Goal: Task Accomplishment & Management: Manage account settings

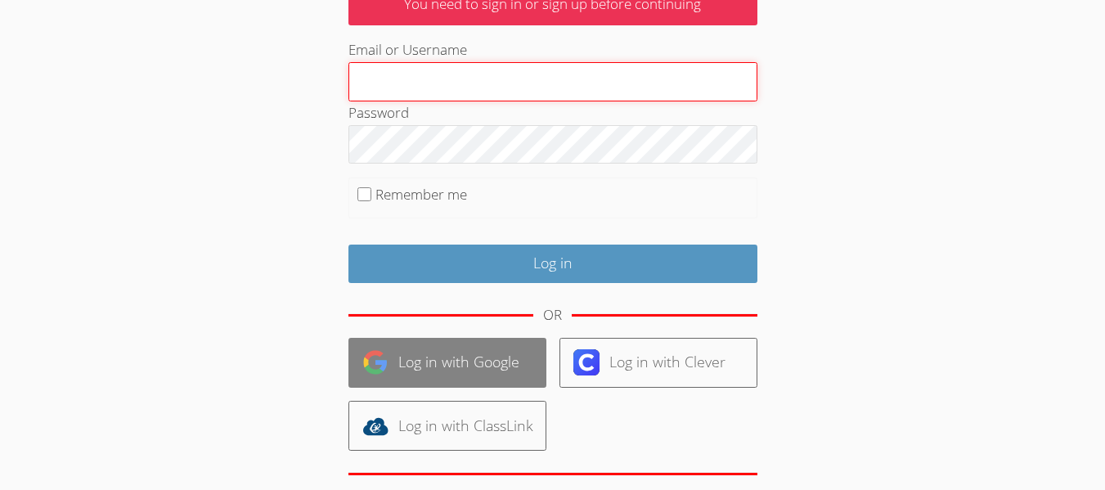
scroll to position [135, 0]
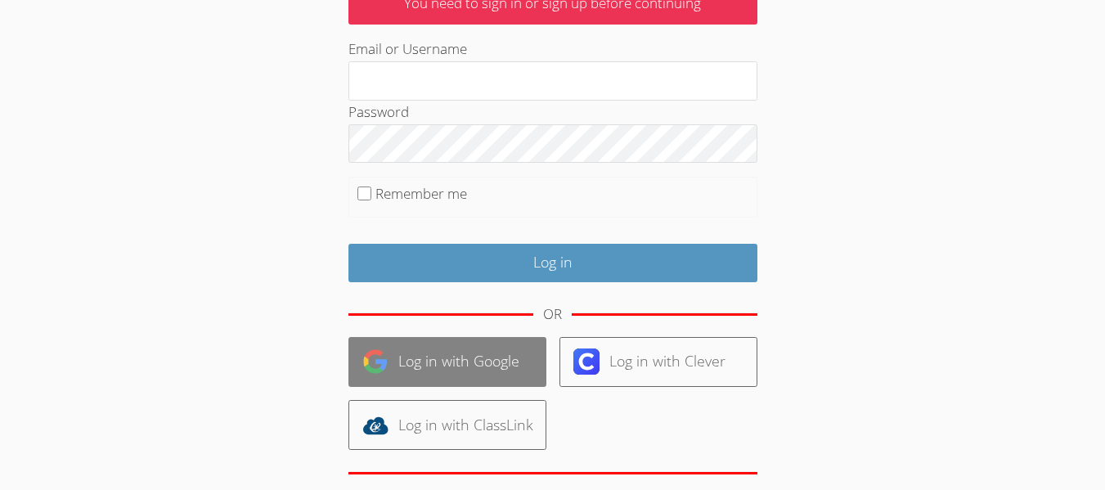
click at [428, 370] on link "Log in with Google" at bounding box center [447, 362] width 198 height 50
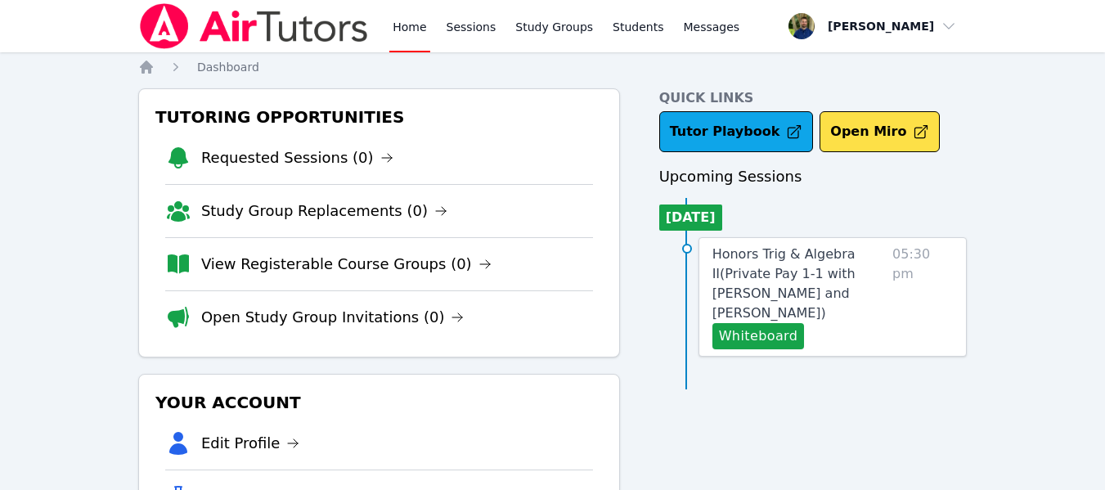
scroll to position [2, 0]
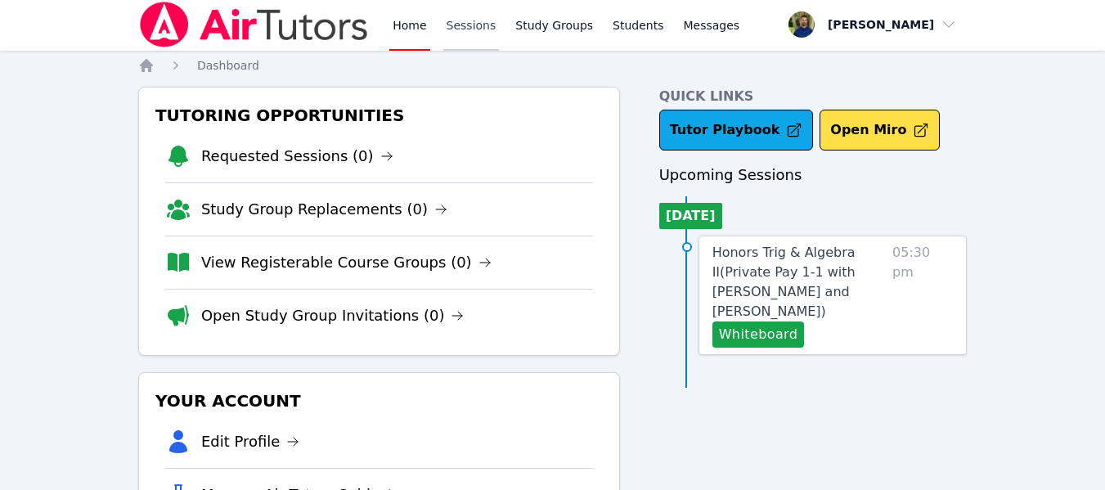
click at [478, 19] on link "Sessions" at bounding box center [471, 24] width 56 height 52
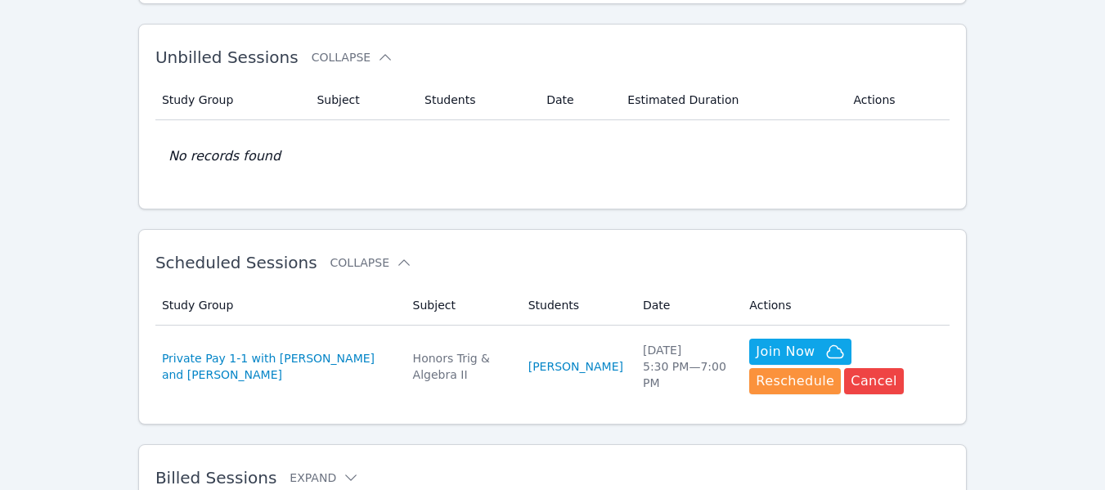
scroll to position [272, 0]
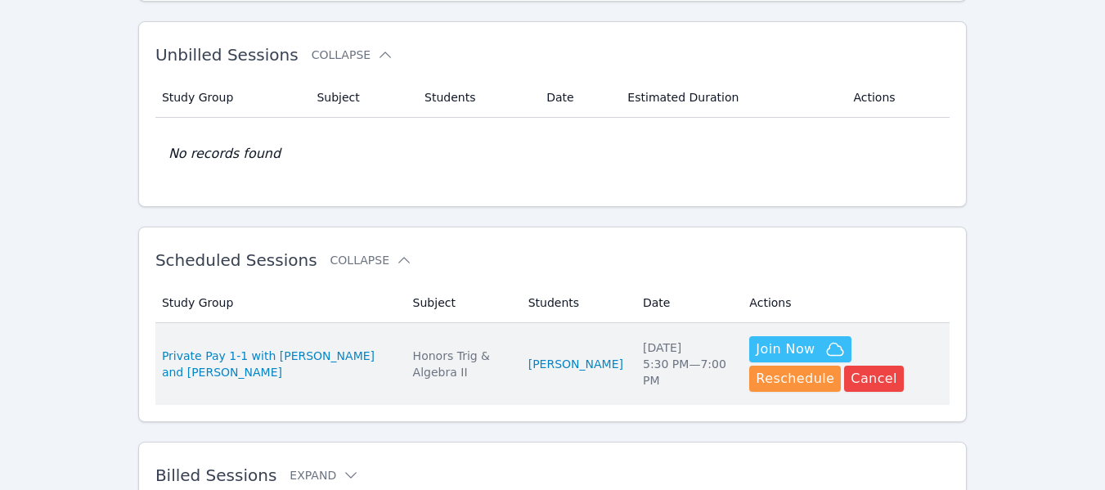
click at [759, 339] on button "Join Now" at bounding box center [799, 349] width 101 height 26
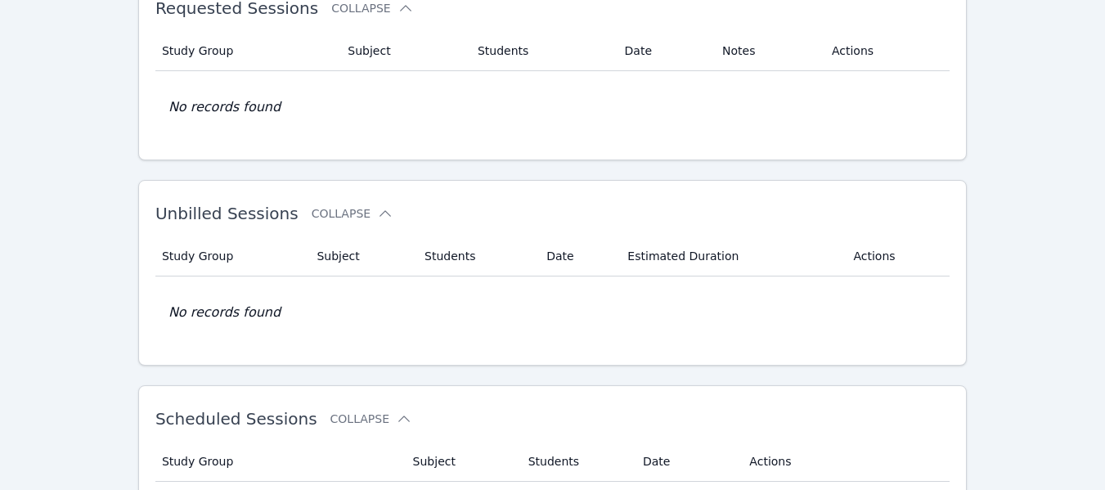
scroll to position [0, 0]
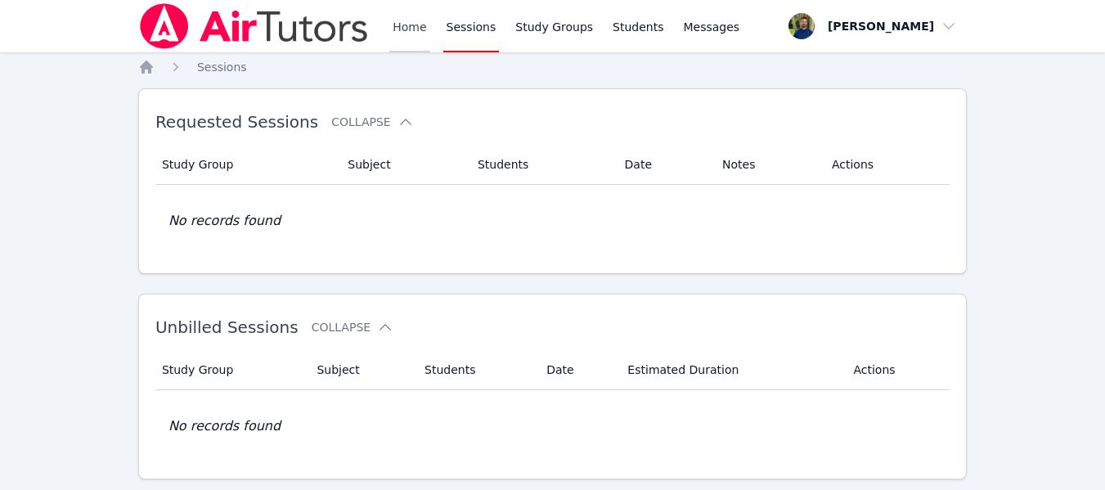
click at [420, 39] on link "Home" at bounding box center [409, 26] width 40 height 52
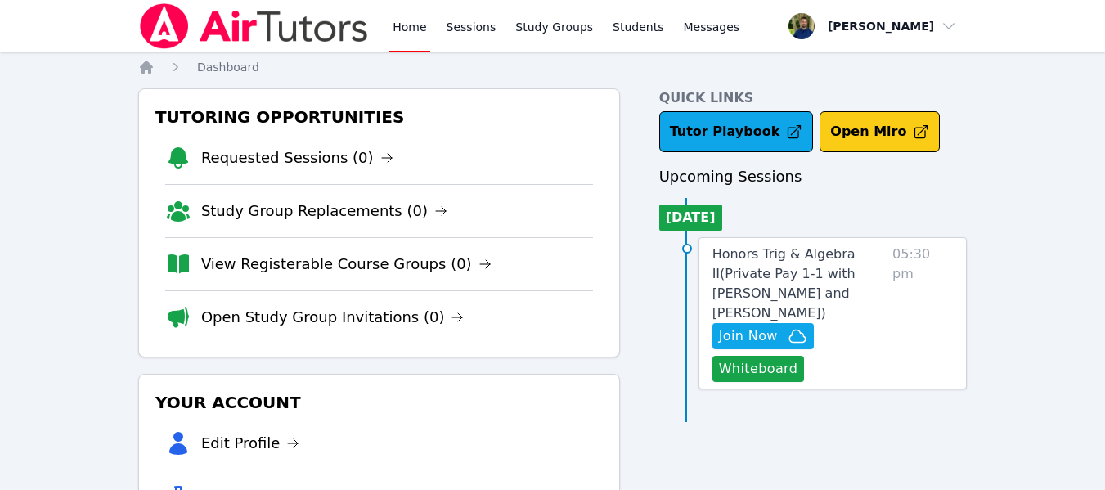
click at [842, 141] on button "Open Miro" at bounding box center [879, 131] width 120 height 41
click at [456, 30] on link "Sessions" at bounding box center [471, 26] width 56 height 52
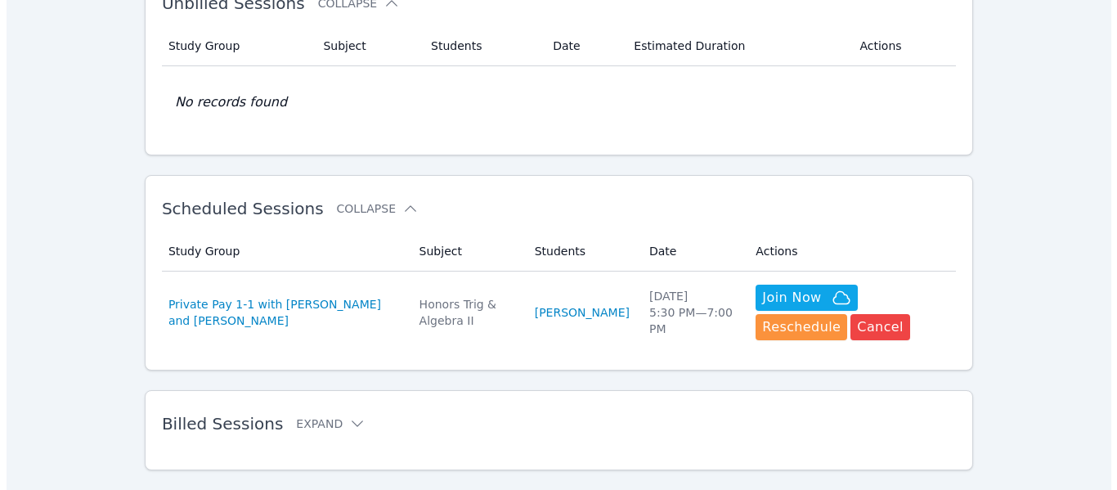
scroll to position [357, 0]
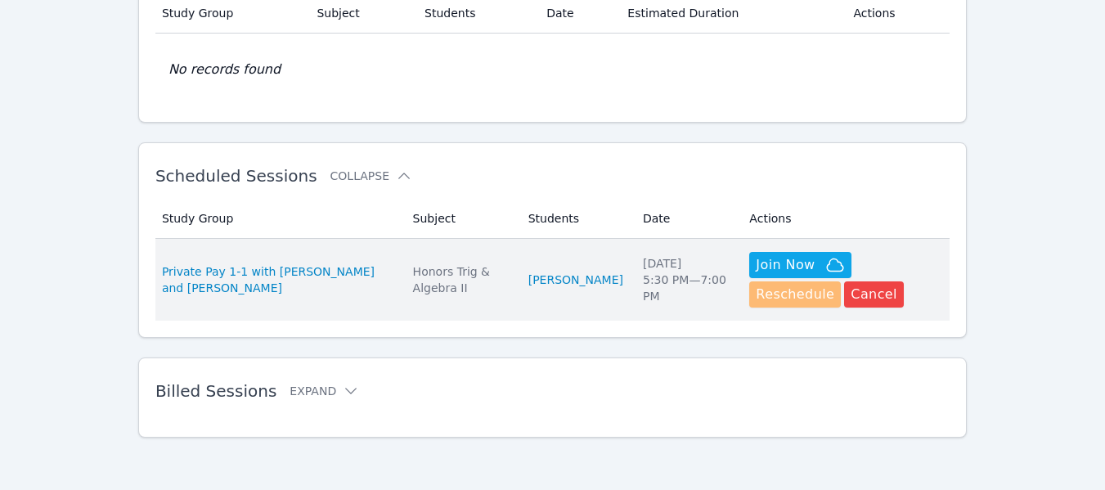
click at [841, 281] on button "Reschedule" at bounding box center [795, 294] width 92 height 26
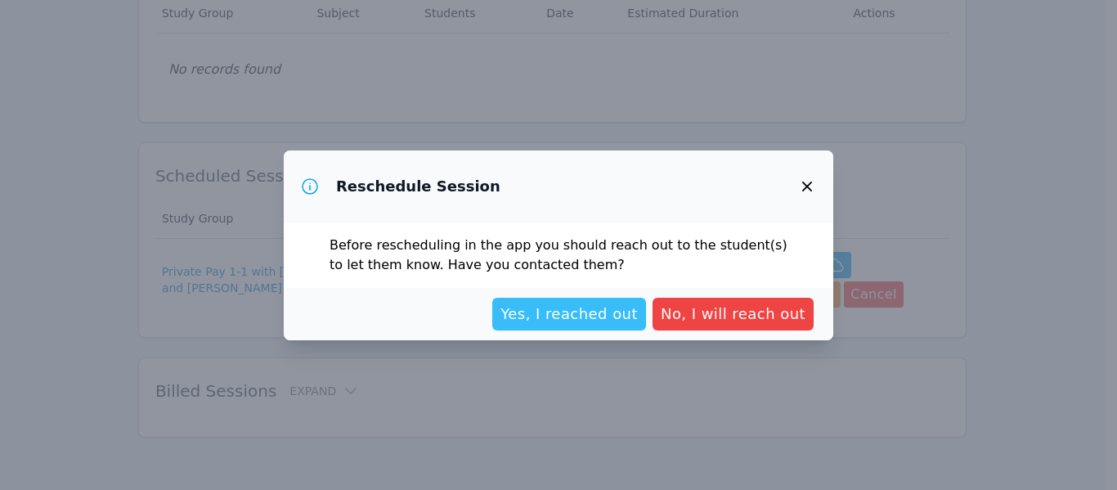
click at [615, 305] on span "Yes, I reached out" at bounding box center [569, 314] width 137 height 23
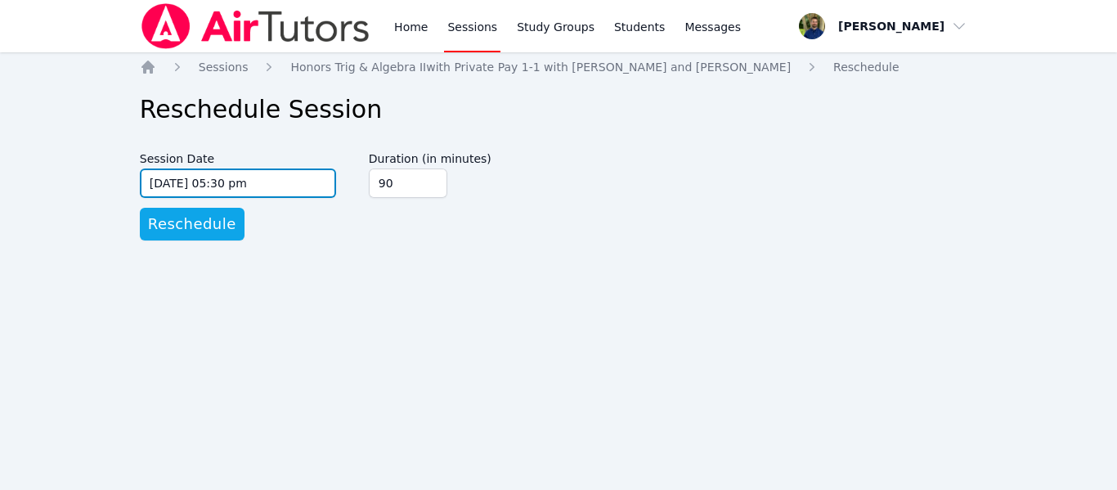
click at [263, 182] on input "08/18/2025 05:30 pm" at bounding box center [238, 182] width 196 height 29
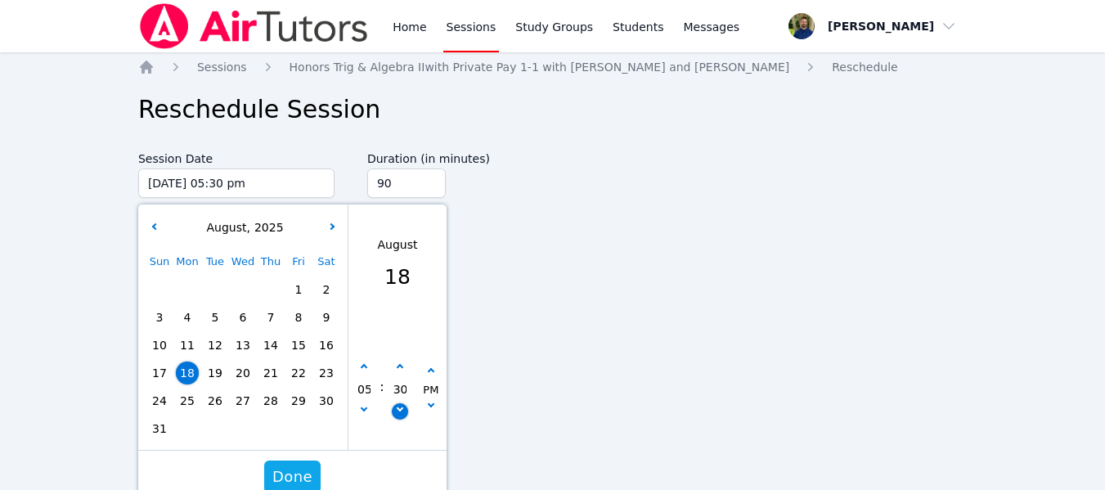
click at [403, 406] on button "button" at bounding box center [400, 411] width 16 height 16
type input "08/18/2025 05:25 pm"
type input "25"
click at [403, 406] on button "button" at bounding box center [400, 411] width 16 height 16
type input "08/18/2025 05:20 pm"
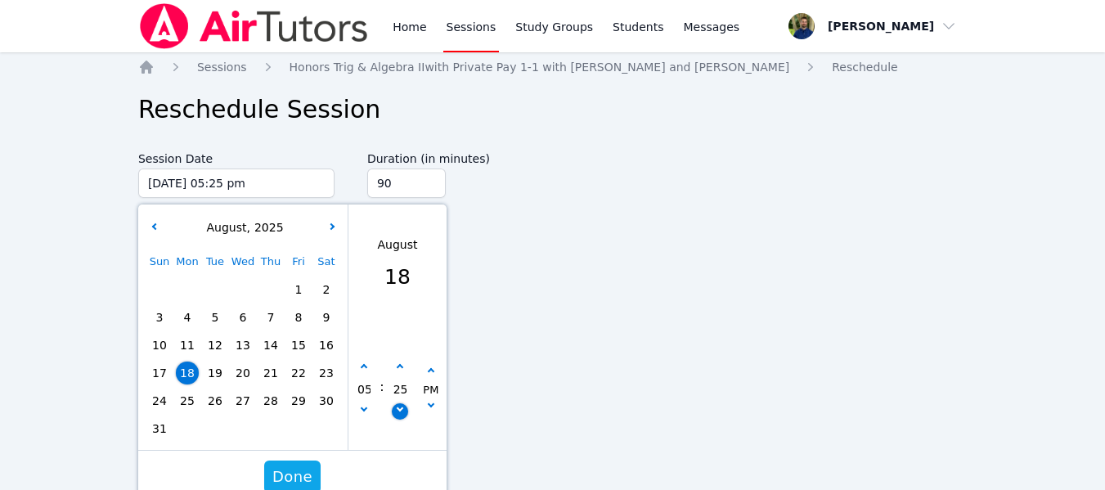
type input "20"
click at [403, 406] on button "button" at bounding box center [400, 411] width 16 height 16
type input "08/18/2025 05:15 pm"
type input "15"
click at [403, 406] on button "button" at bounding box center [400, 411] width 16 height 16
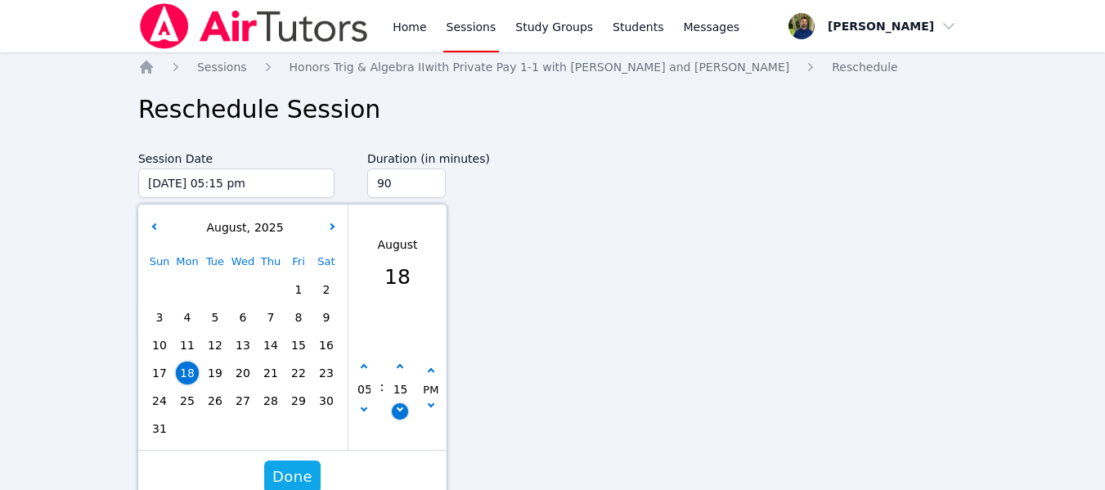
type input "08/18/2025 05:10 pm"
type input "10"
click at [403, 406] on button "button" at bounding box center [400, 411] width 16 height 16
type input "08/18/2025 05:05 pm"
type input "05"
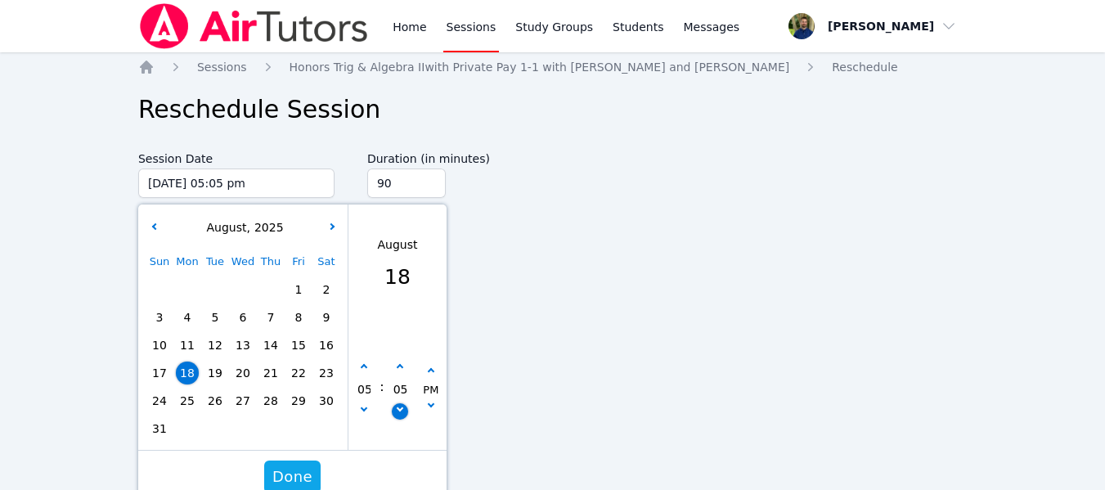
click at [403, 406] on button "button" at bounding box center [400, 411] width 16 height 16
type input "08/18/2025 05:00 pm"
type input "00"
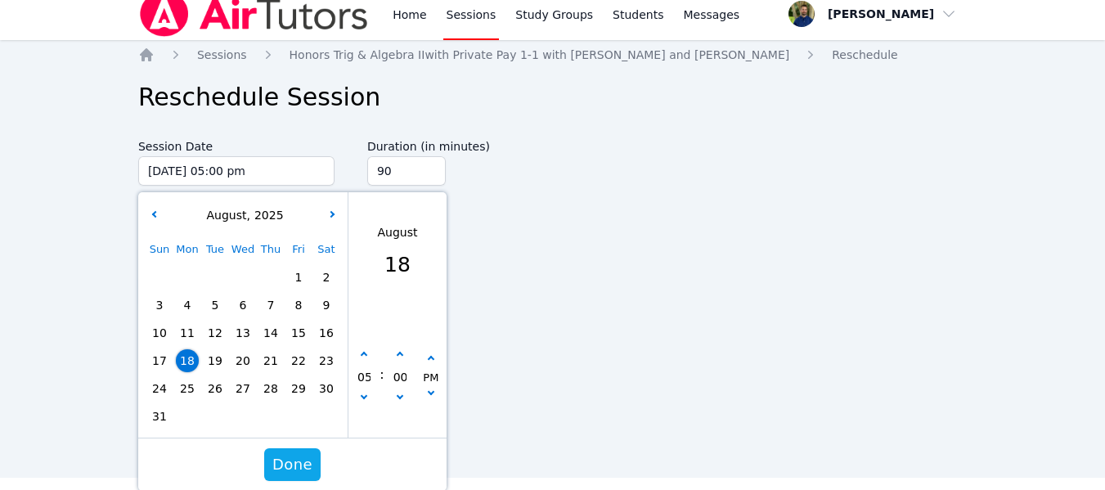
scroll to position [13, 0]
click at [396, 361] on button "button" at bounding box center [400, 354] width 16 height 16
type input "08/18/2025 05:05 pm"
type input "05"
click at [396, 361] on button "button" at bounding box center [400, 354] width 16 height 16
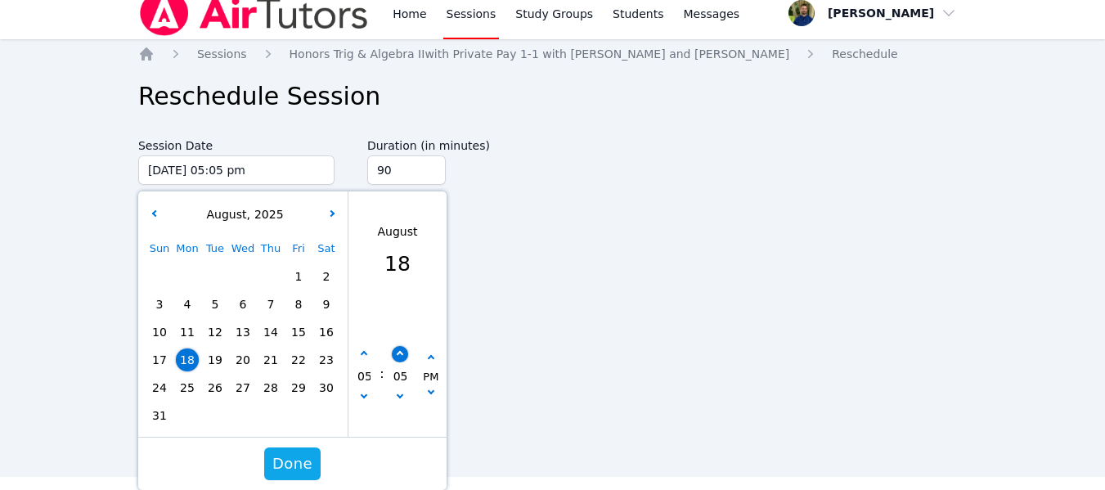
type input "08/18/2025 05:10 pm"
type input "10"
click at [285, 465] on span "Done" at bounding box center [292, 463] width 40 height 23
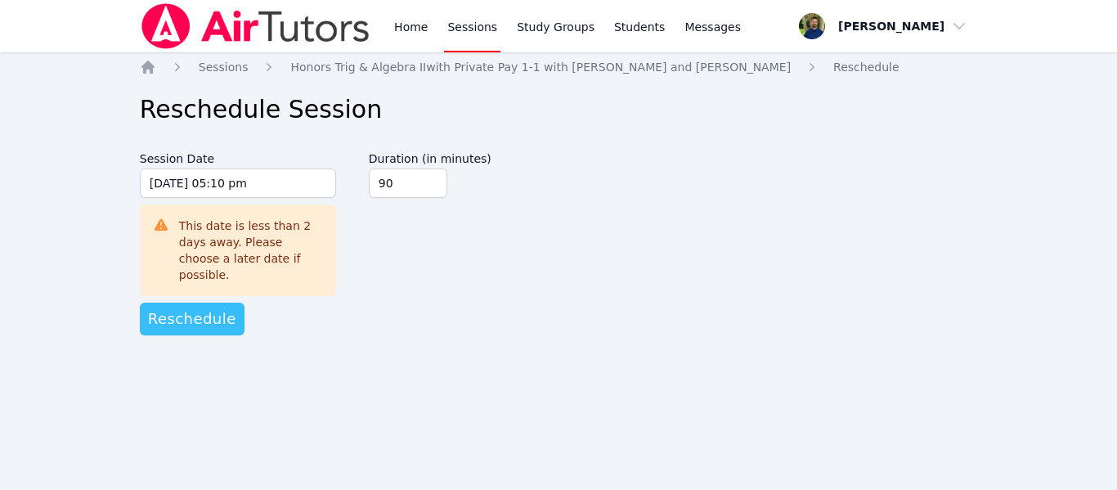
click at [184, 316] on button "Reschedule" at bounding box center [192, 319] width 105 height 33
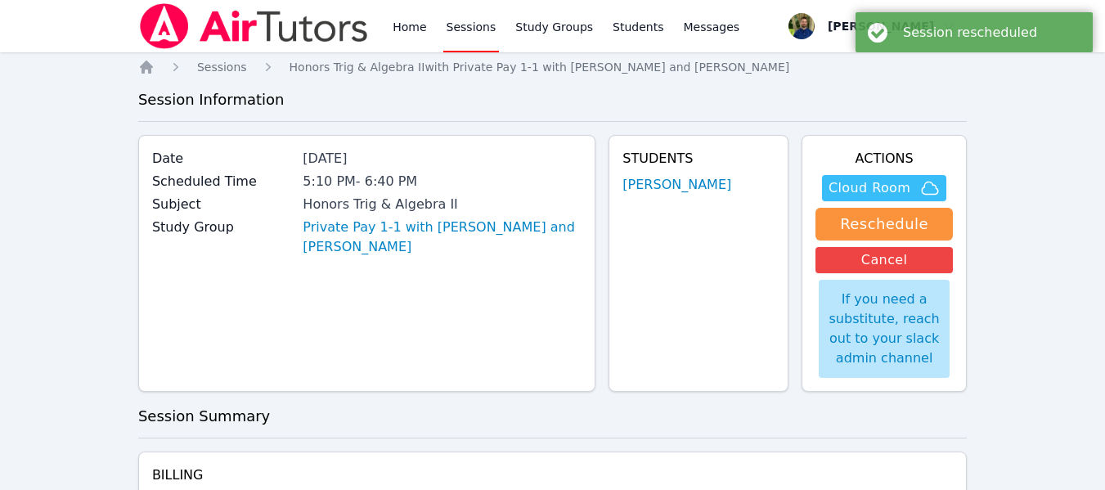
click at [864, 190] on span "Cloud Room" at bounding box center [869, 188] width 82 height 20
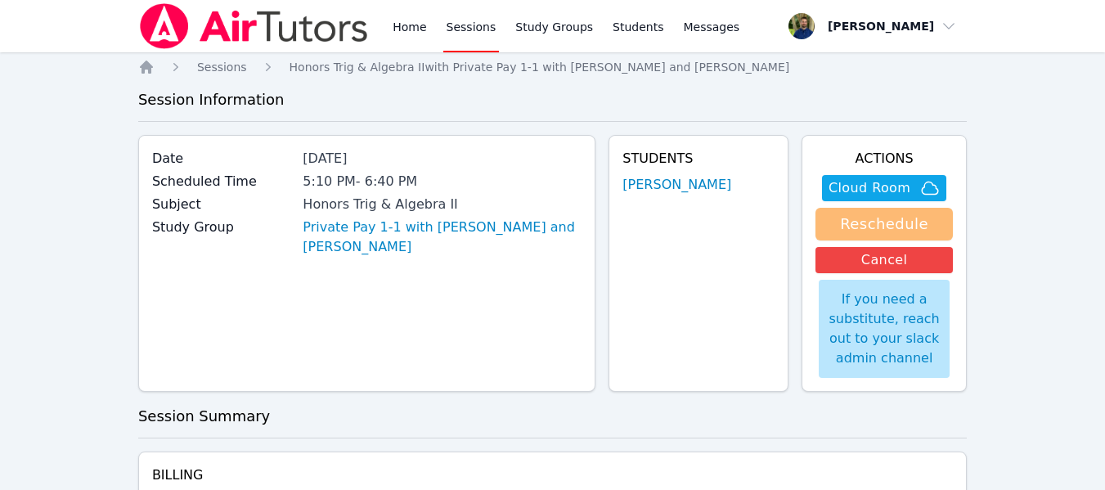
click at [884, 230] on button "Reschedule" at bounding box center [883, 224] width 137 height 33
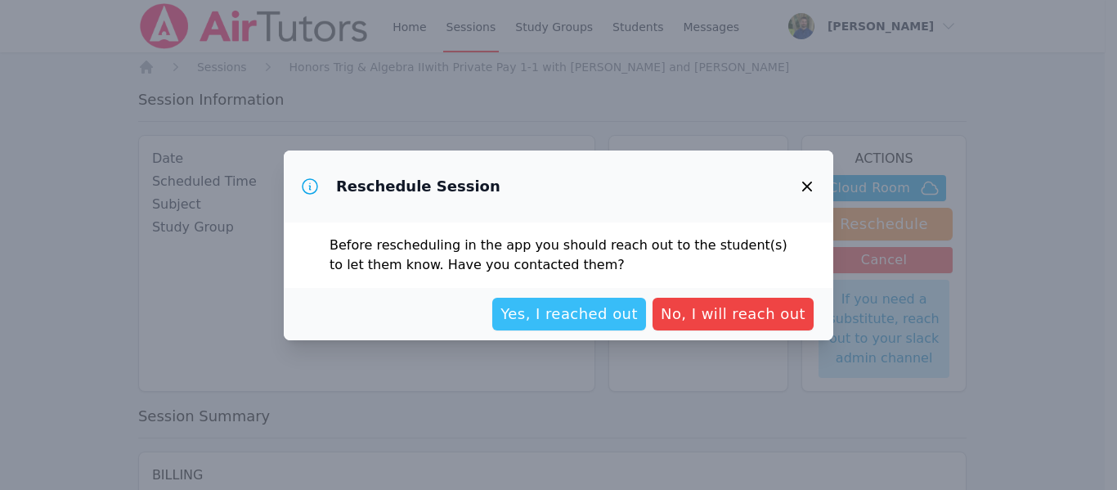
click at [607, 324] on span "Yes, I reached out" at bounding box center [569, 314] width 137 height 23
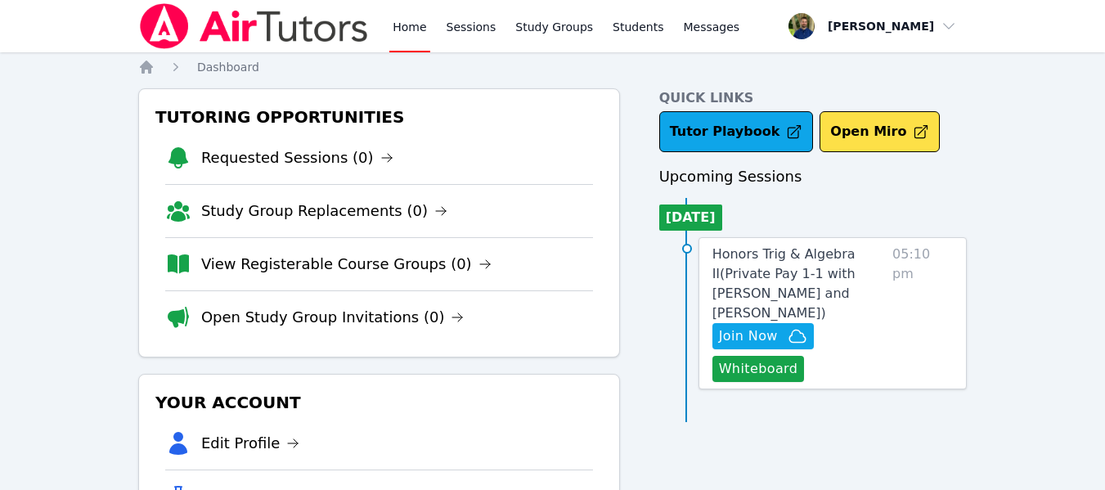
click at [602, 257] on div "Tutoring Opportunities Requested Sessions (0) Study Group Replacements (0) View…" at bounding box center [379, 222] width 482 height 269
click at [446, 25] on link "Sessions" at bounding box center [471, 26] width 56 height 52
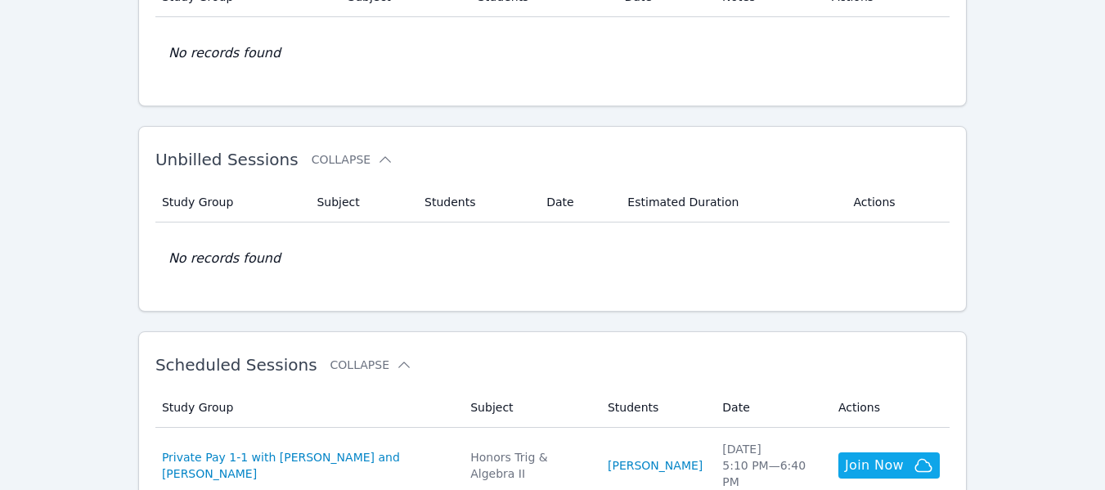
scroll to position [210, 0]
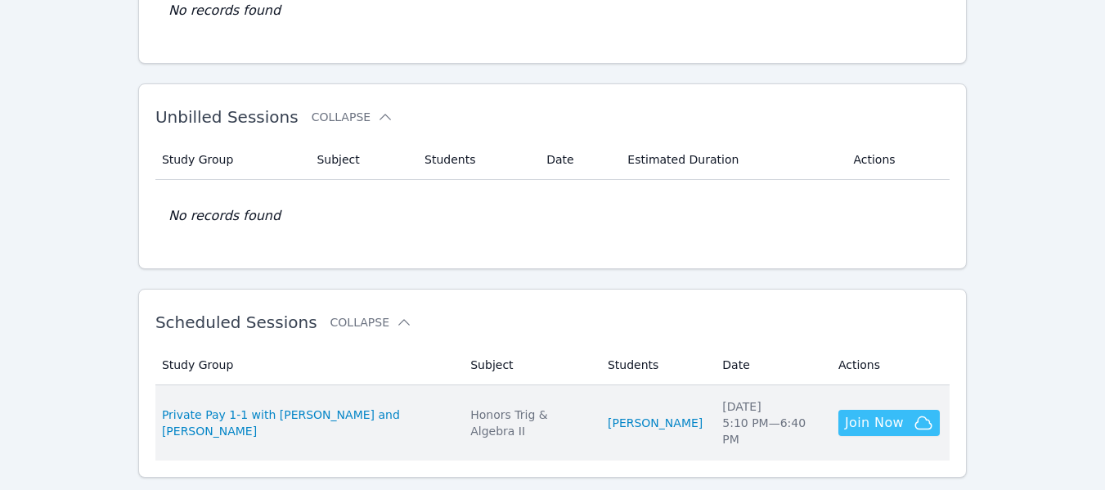
click at [876, 413] on span "Join Now" at bounding box center [874, 423] width 59 height 20
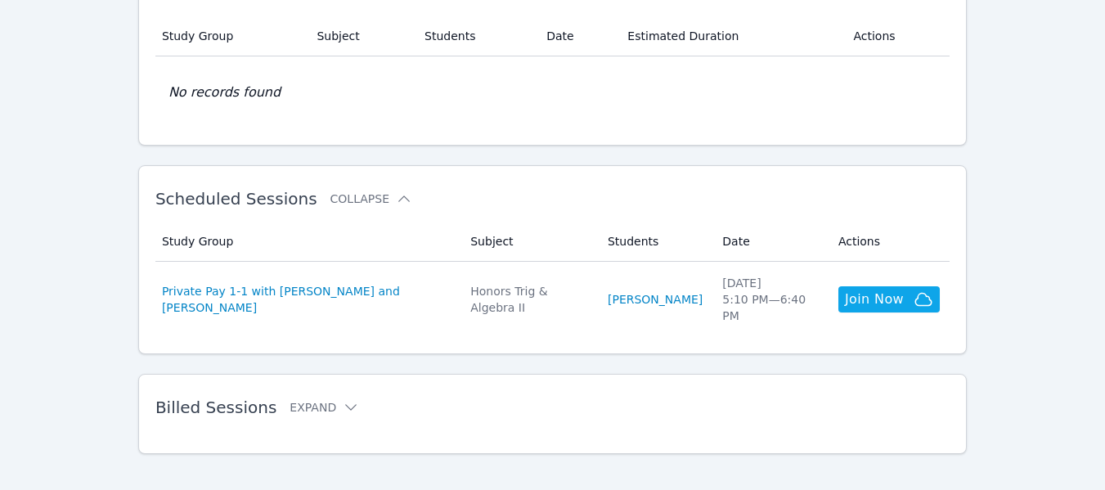
scroll to position [0, 0]
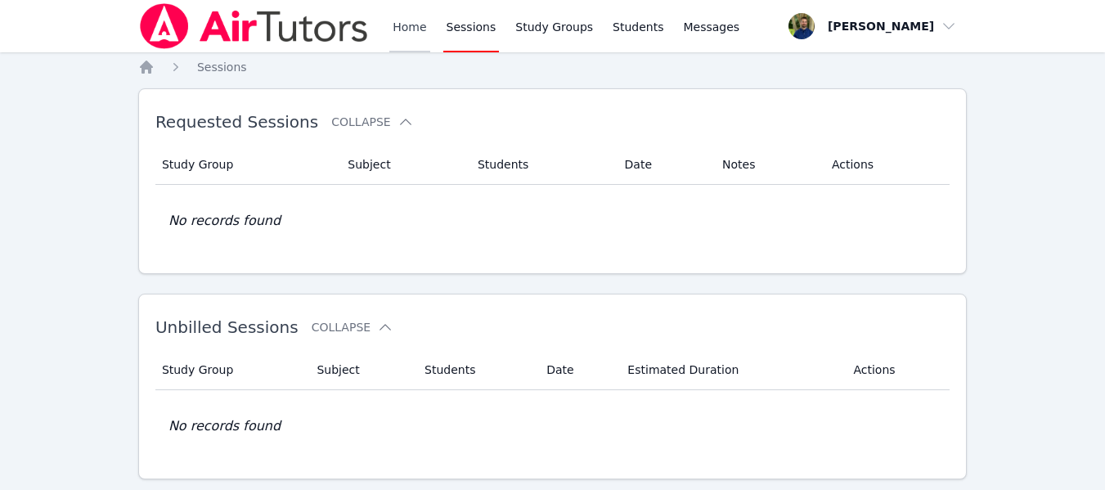
click at [397, 29] on link "Home" at bounding box center [409, 26] width 40 height 52
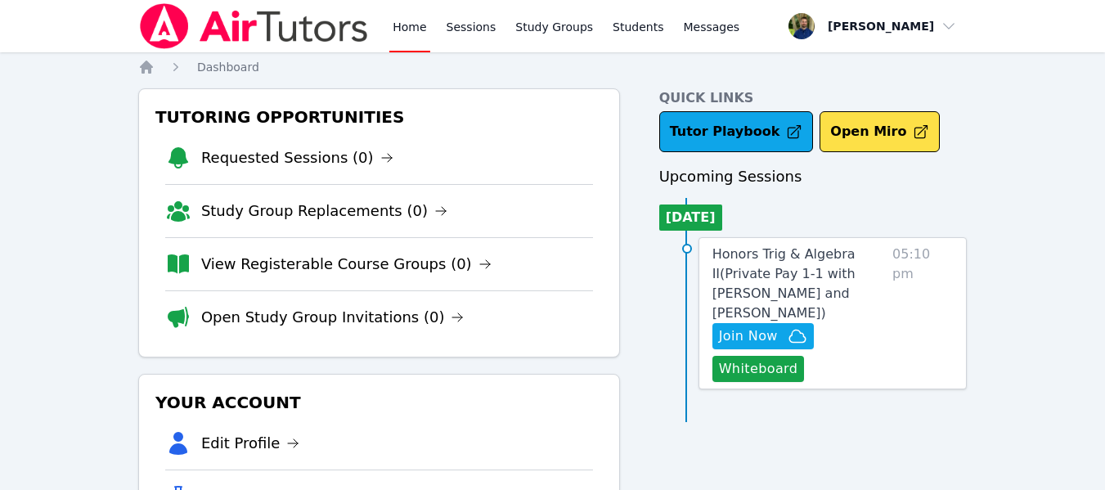
scroll to position [186, 0]
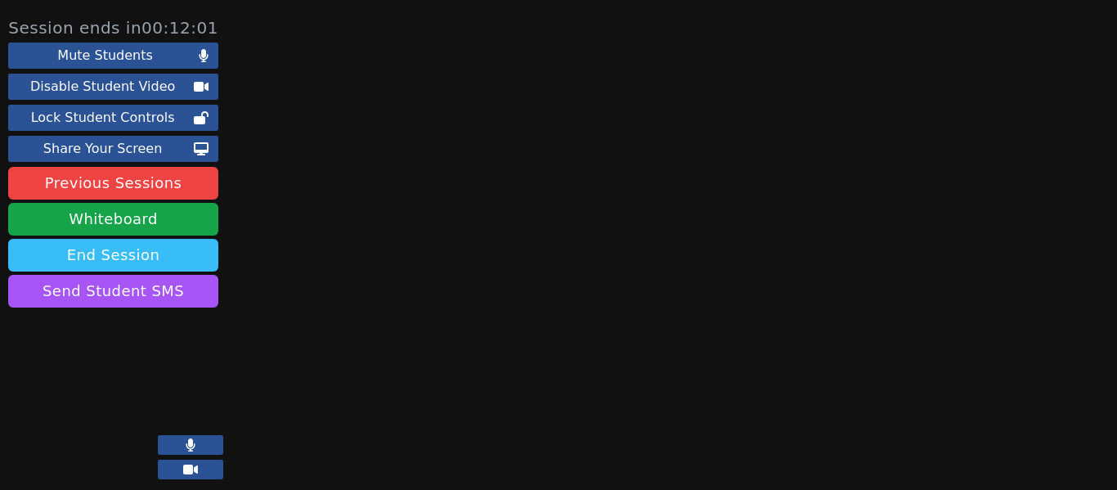
click at [128, 254] on button "End Session" at bounding box center [113, 255] width 210 height 33
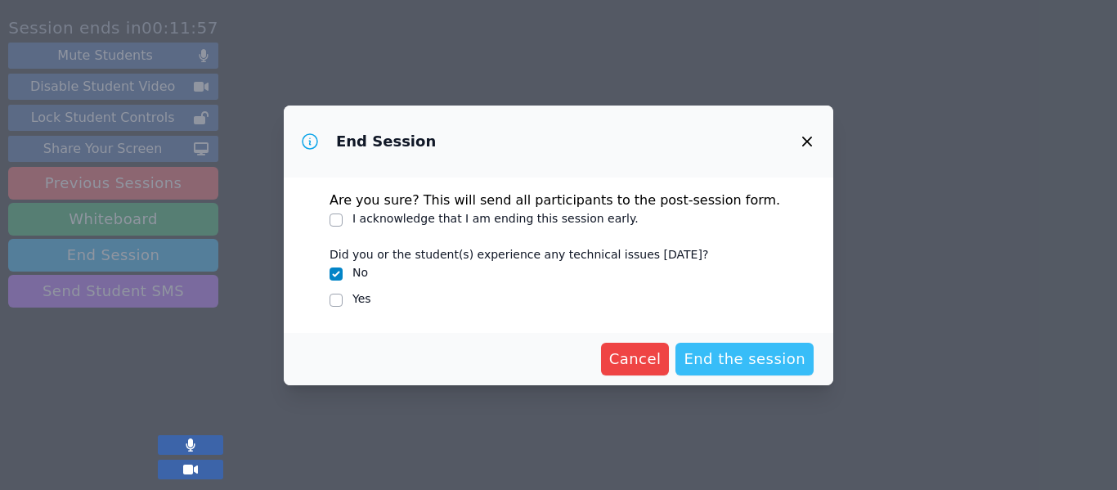
click at [713, 357] on span "End the session" at bounding box center [745, 359] width 122 height 23
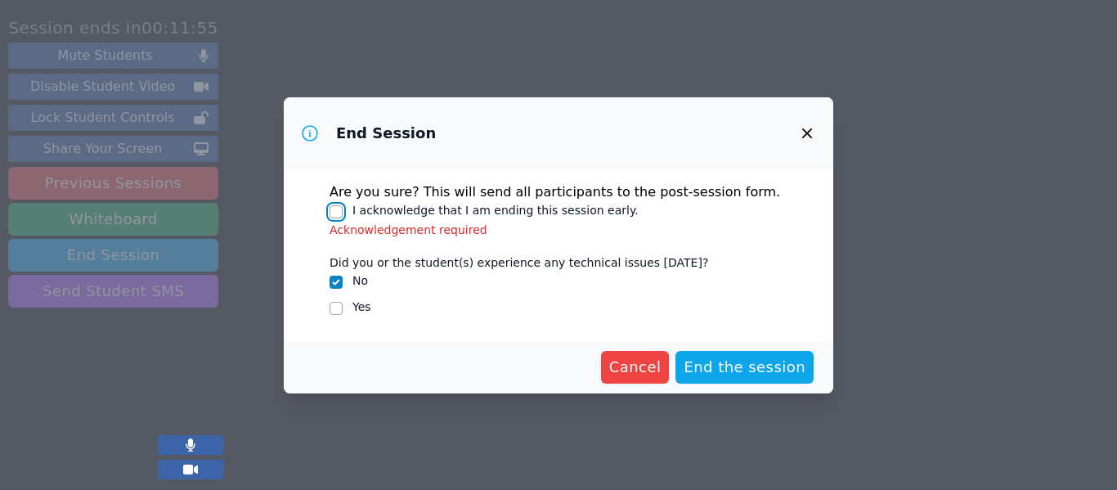
click at [339, 206] on input "I acknowledge that I am ending this session early." at bounding box center [336, 211] width 13 height 13
checkbox input "true"
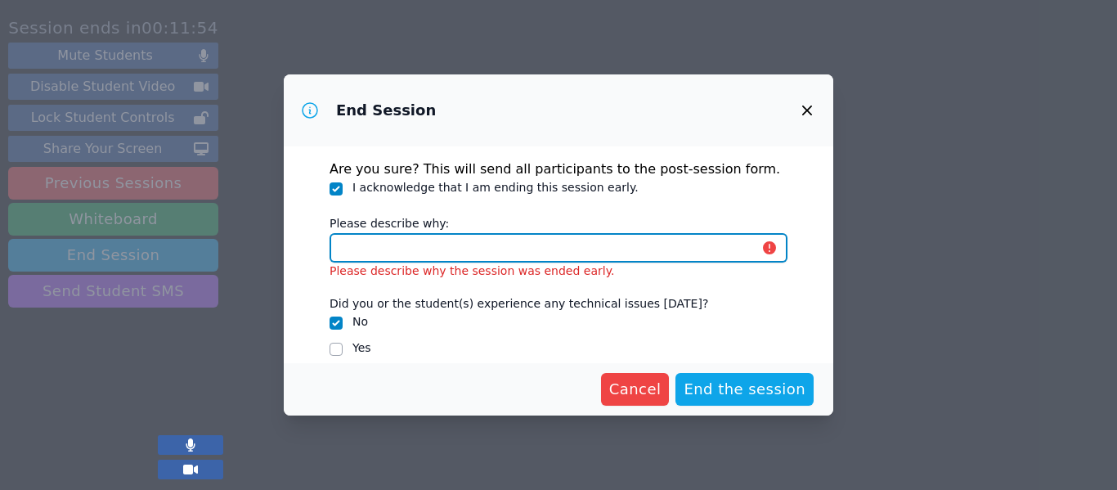
click at [535, 260] on input "Please describe why:" at bounding box center [559, 247] width 458 height 29
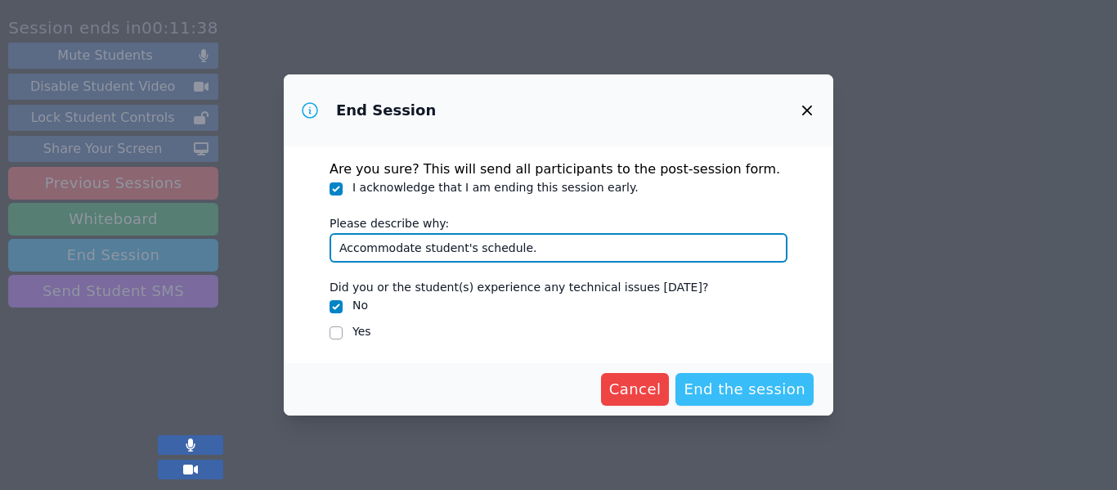
type input "Accommodate student's schedule."
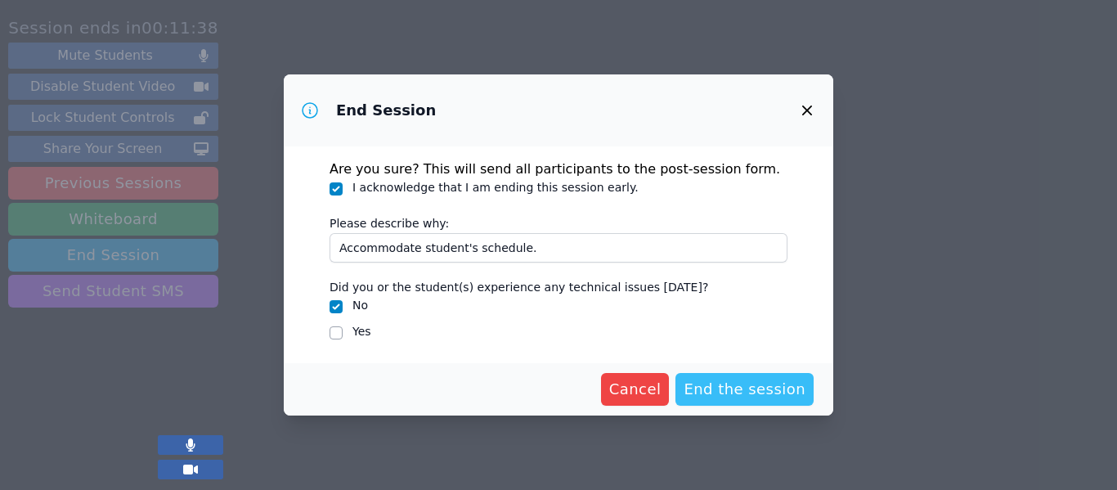
click at [753, 388] on span "End the session" at bounding box center [745, 389] width 122 height 23
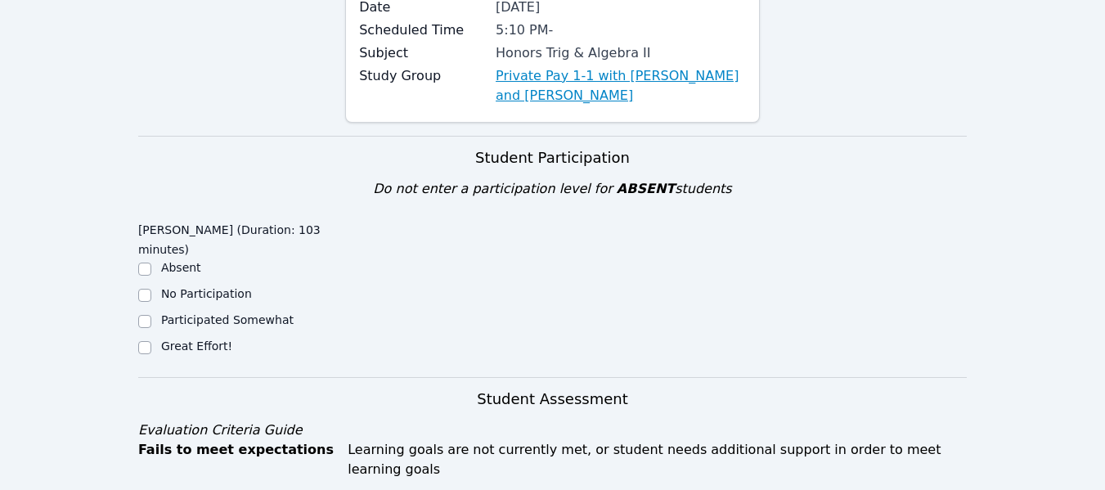
scroll to position [195, 0]
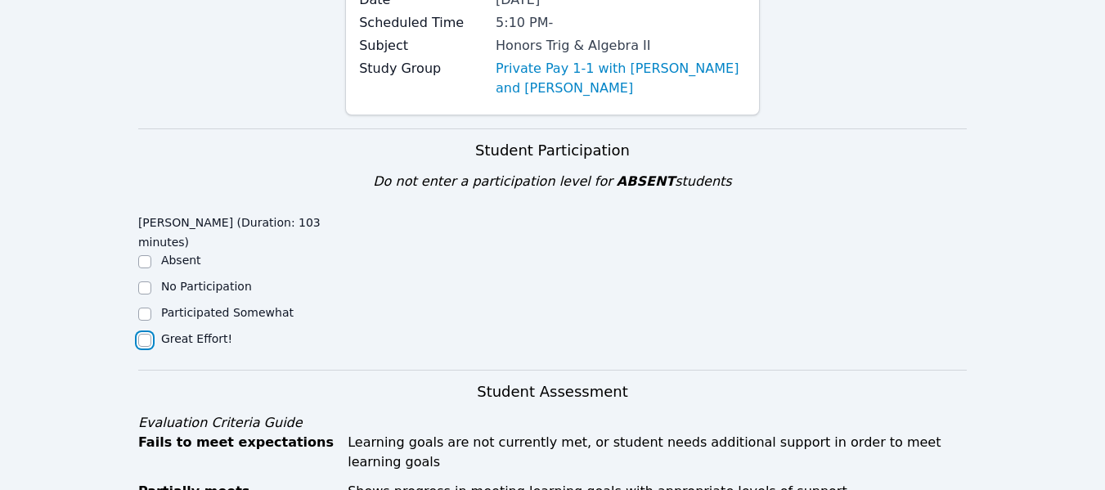
click at [143, 345] on input "Great Effort!" at bounding box center [144, 340] width 13 height 13
checkbox input "true"
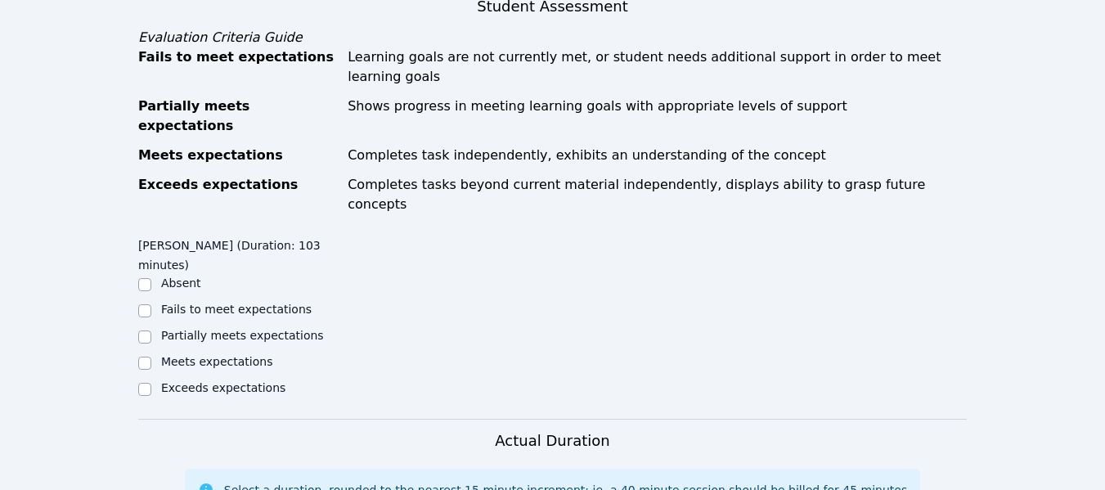
scroll to position [677, 0]
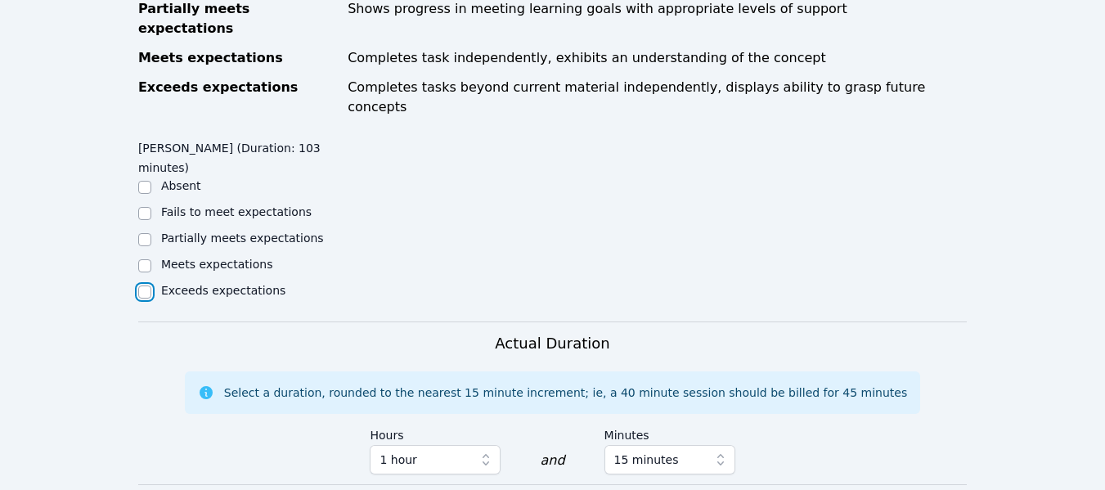
click at [139, 285] on input "Exceeds expectations" at bounding box center [144, 291] width 13 height 13
checkbox input "true"
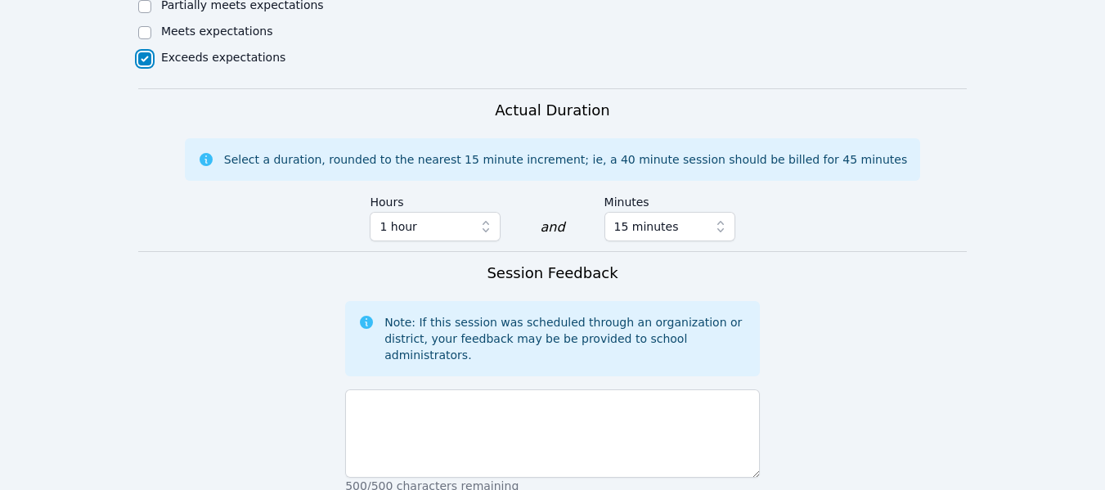
scroll to position [911, 0]
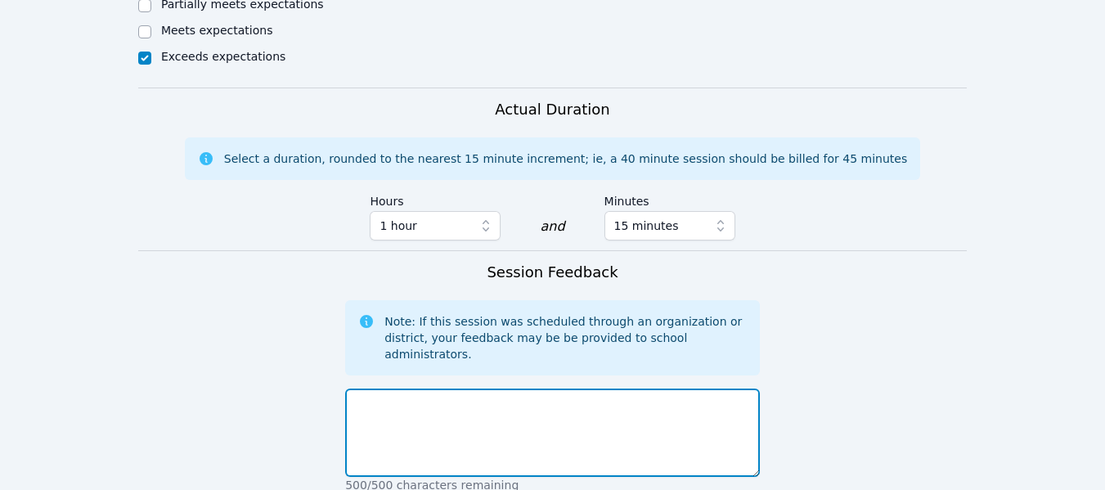
click at [592, 388] on textarea at bounding box center [552, 432] width 415 height 88
click at [607, 388] on textarea "[PERSON_NAME] worked incredibly, as always. Her math" at bounding box center [552, 432] width 415 height 88
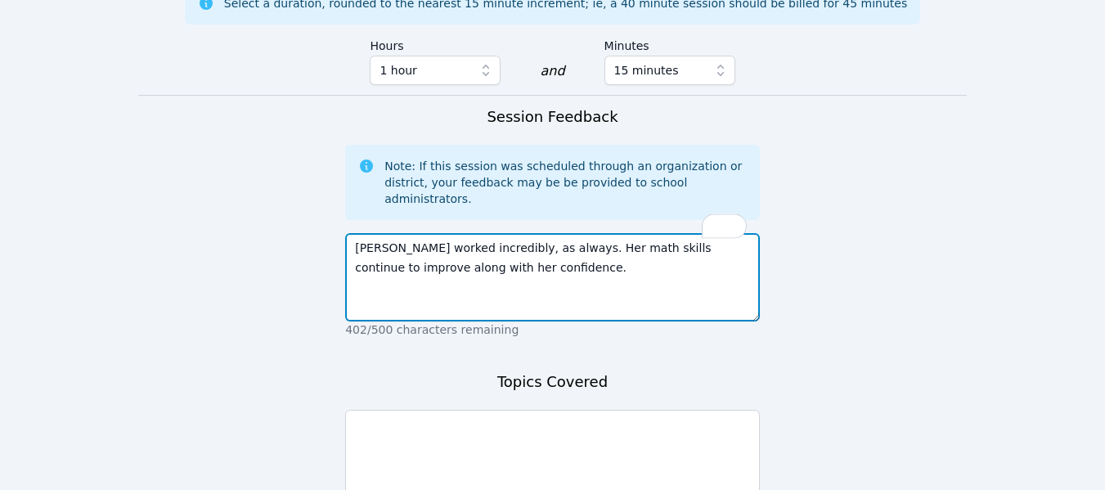
scroll to position [1067, 0]
type textarea "[PERSON_NAME] worked incredibly, as always. Her math skills continue to improve…"
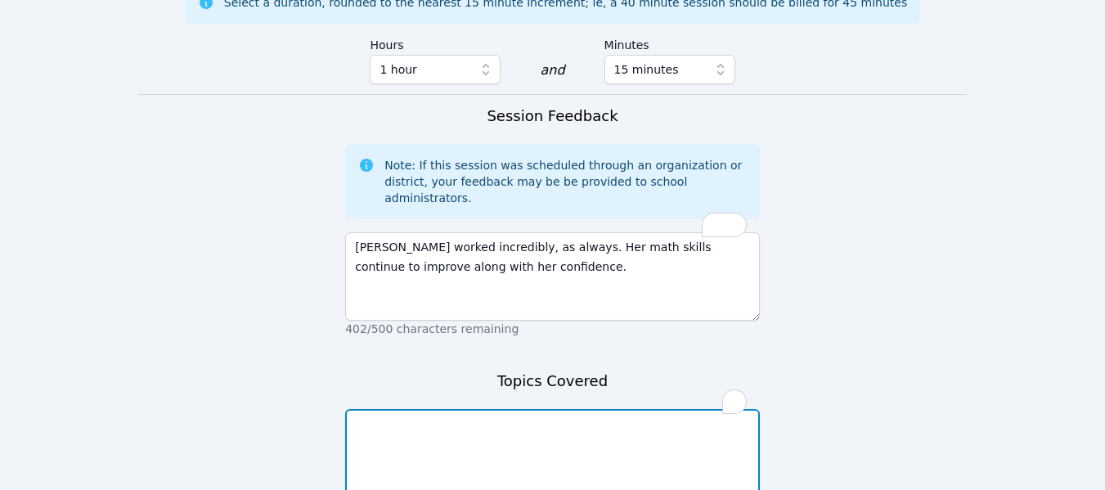
click at [579, 409] on textarea "To enrich screen reader interactions, please activate Accessibility in Grammarl…" at bounding box center [552, 453] width 415 height 88
type textarea "M"
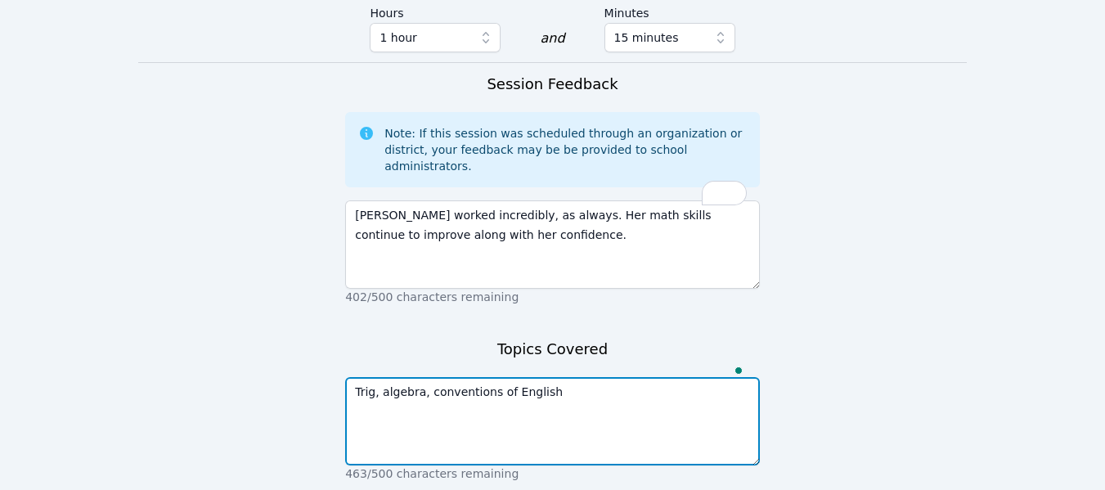
scroll to position [1100, 0]
click at [422, 376] on textarea "Trig, algebra, conventions of English language" at bounding box center [552, 420] width 415 height 88
type textarea "Trig, algebra, and conventions of the English language"
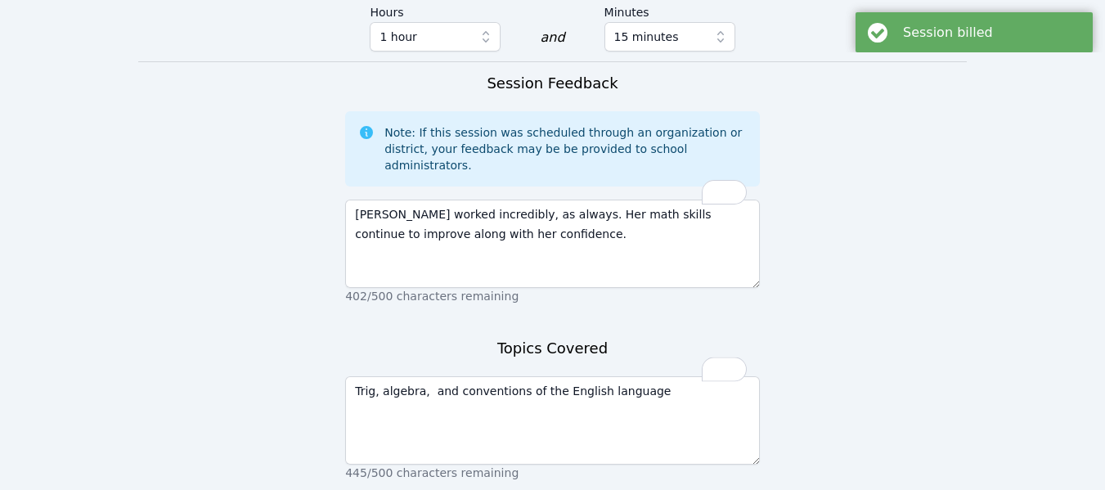
scroll to position [0, 0]
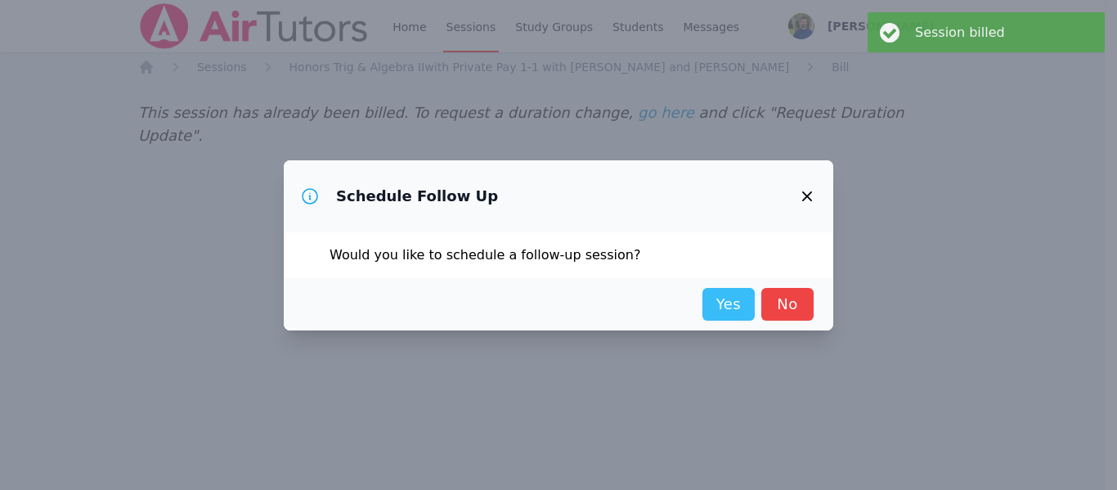
click at [727, 306] on link "Yes" at bounding box center [729, 304] width 52 height 33
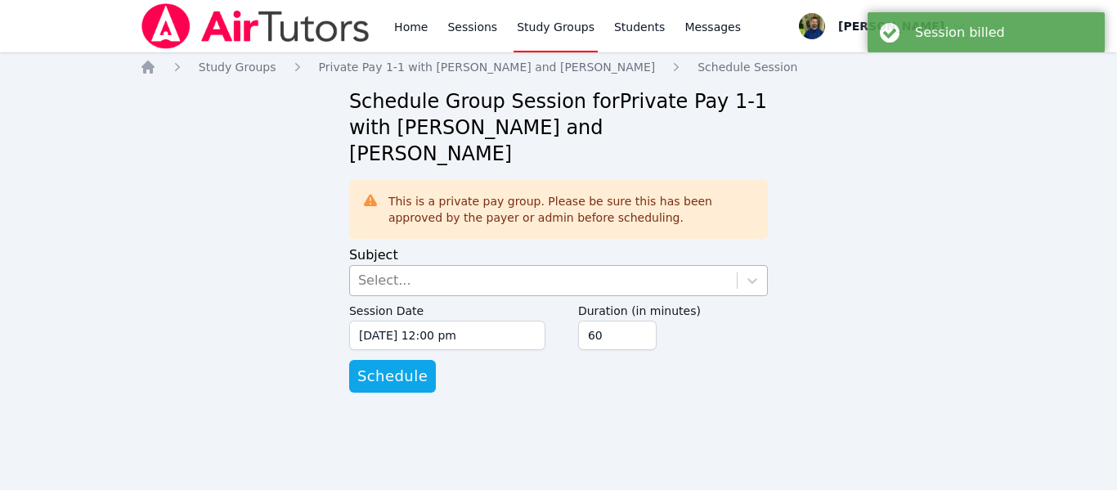
click at [458, 266] on div "Select..." at bounding box center [543, 280] width 387 height 29
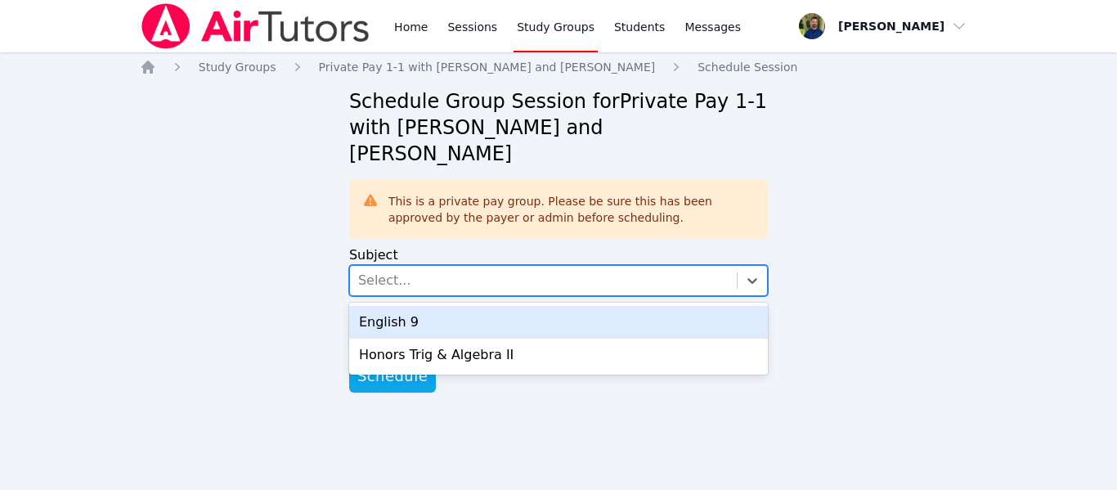
click at [411, 306] on div "English 9" at bounding box center [558, 322] width 419 height 33
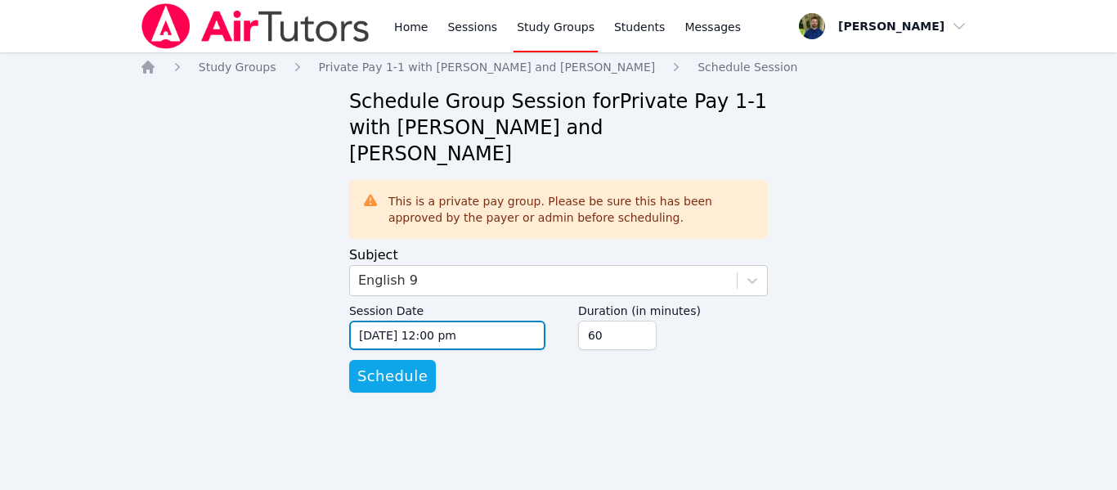
click at [410, 321] on input "[DATE] 12:00 pm" at bounding box center [447, 335] width 196 height 29
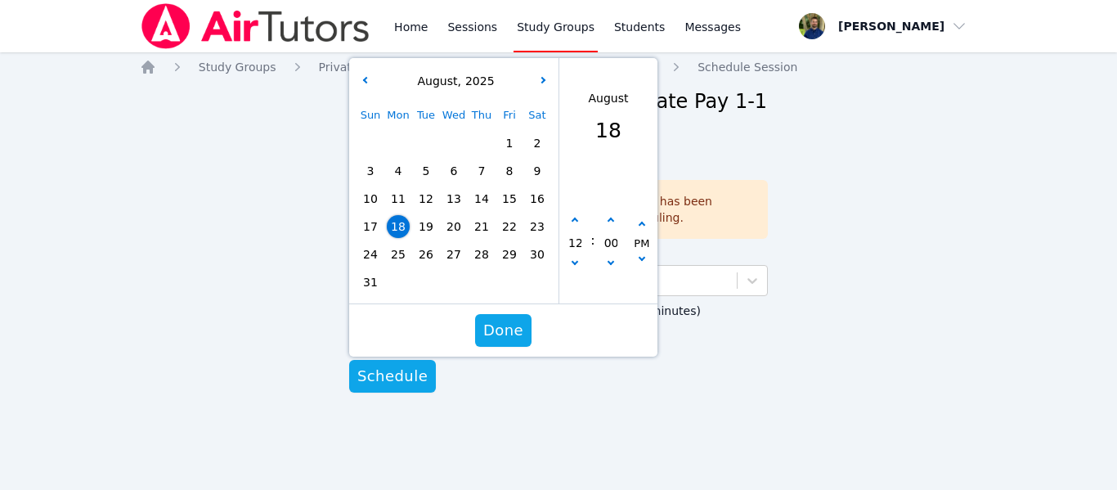
click at [448, 215] on span "20" at bounding box center [453, 226] width 23 height 23
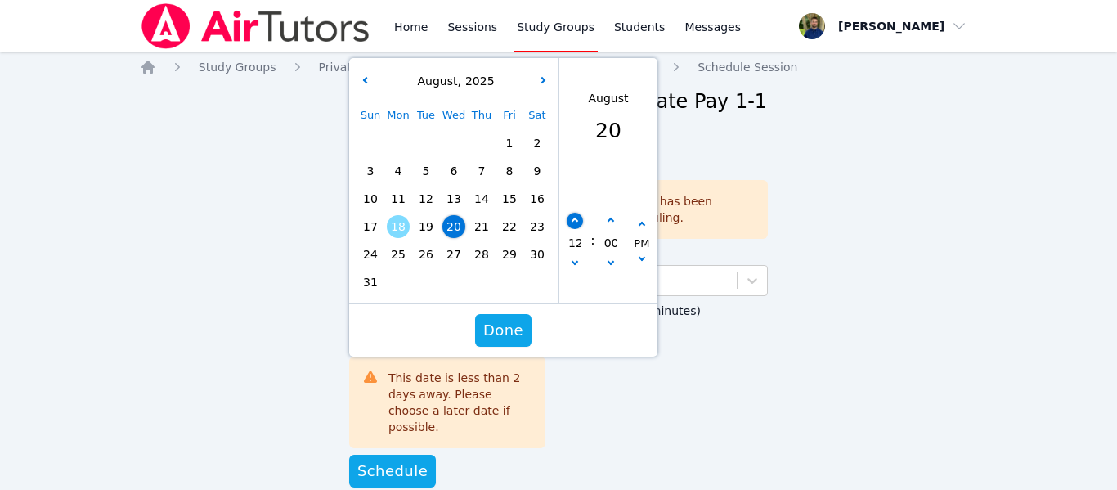
click at [579, 213] on button "button" at bounding box center [575, 221] width 16 height 16
type input "[DATE] 01:00 pm"
type input "01"
click at [579, 213] on button "button" at bounding box center [575, 221] width 16 height 16
type input "[DATE] 02:00 pm"
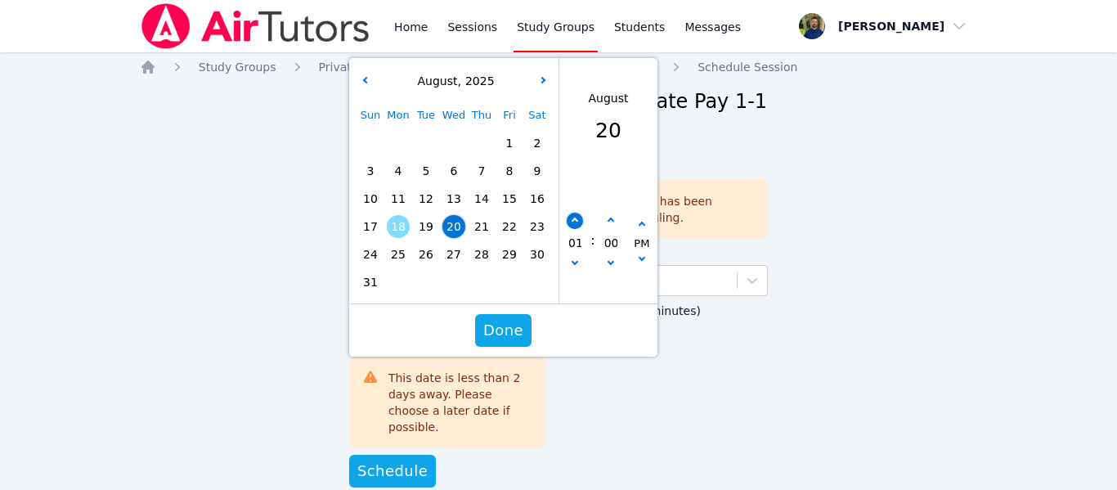
type input "02"
click at [579, 213] on button "button" at bounding box center [575, 221] width 16 height 16
type input "[DATE] 03:00 pm"
type input "03"
click at [579, 213] on button "button" at bounding box center [575, 221] width 16 height 16
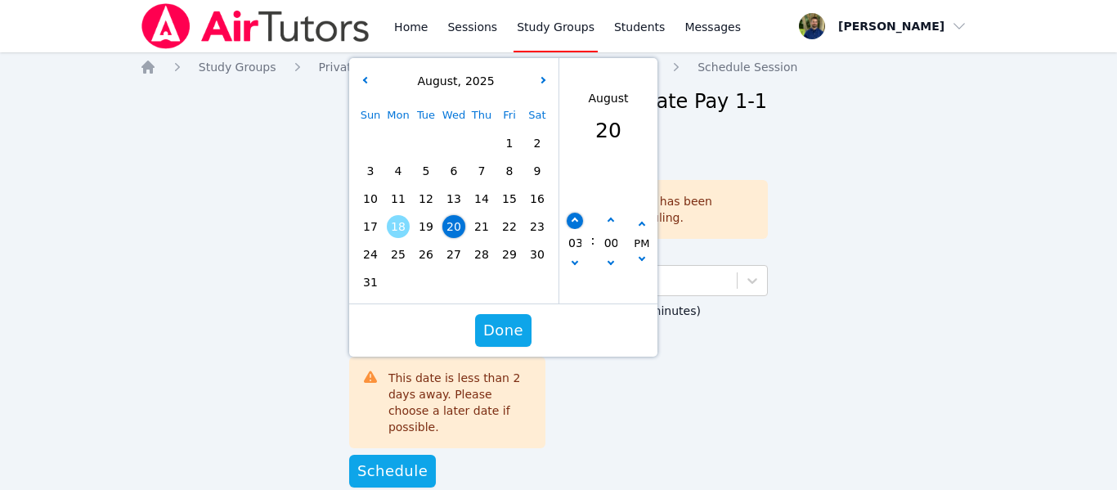
type input "[DATE] 04:00 pm"
type input "04"
click at [579, 213] on button "button" at bounding box center [575, 221] width 16 height 16
type input "[DATE] 05:00 pm"
type input "05"
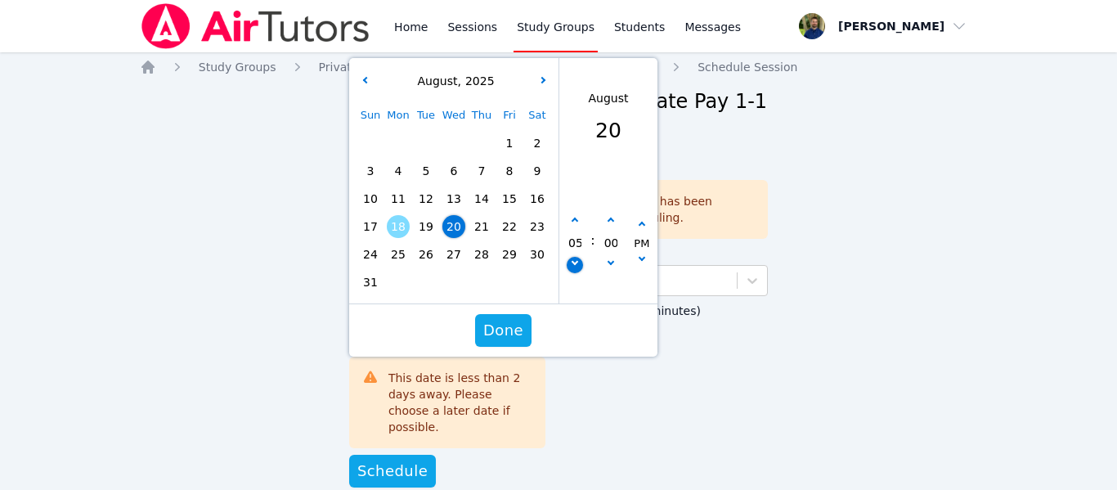
click at [575, 258] on icon "button" at bounding box center [575, 261] width 7 height 7
type input "[DATE] 04:00 pm"
type input "04"
click at [575, 258] on icon "button" at bounding box center [575, 261] width 7 height 7
type input "[DATE] 03:00 pm"
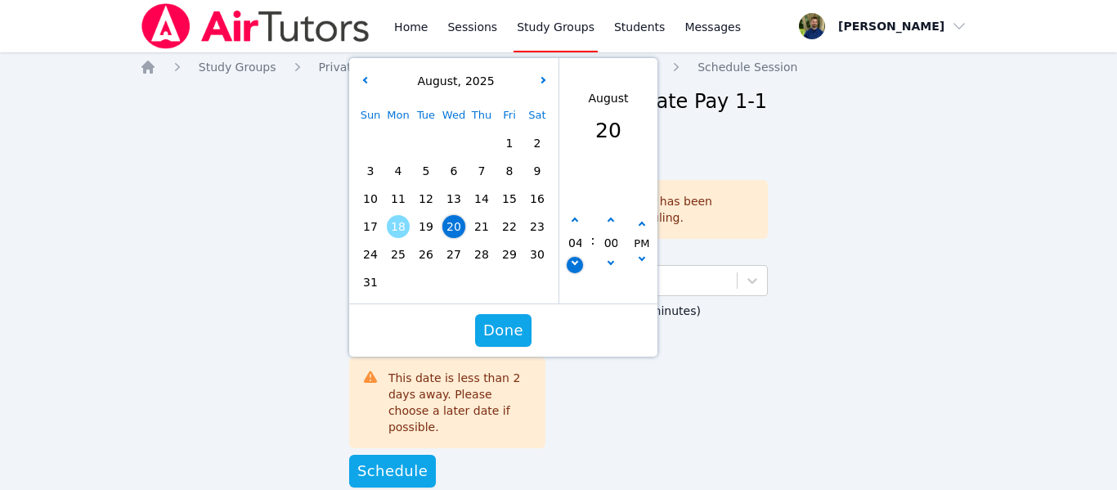
type input "03"
click at [578, 218] on icon "button" at bounding box center [575, 221] width 7 height 7
type input "[DATE] 04:00 pm"
type input "04"
click at [578, 218] on icon "button" at bounding box center [575, 221] width 7 height 7
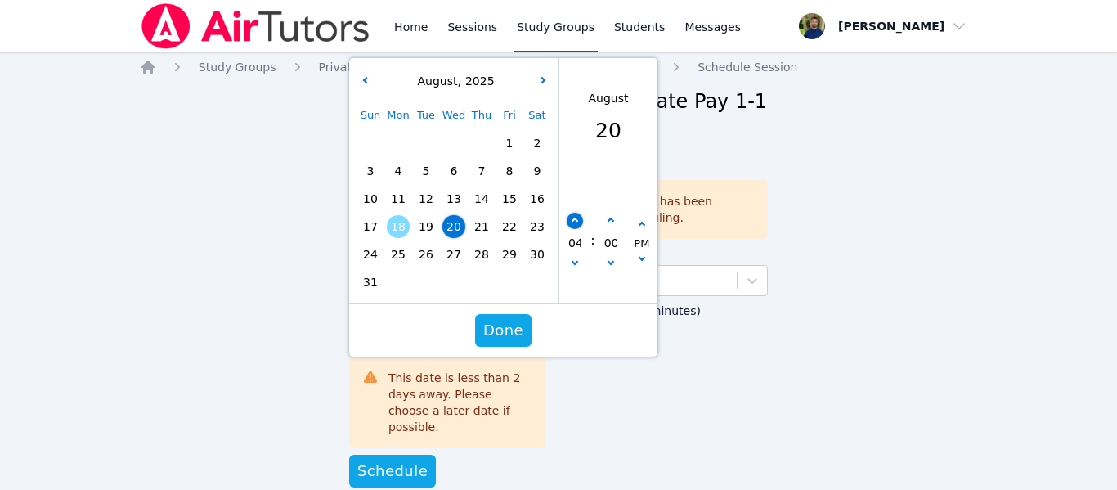
type input "[DATE] 05:00 pm"
type input "05"
click at [503, 319] on span "Done" at bounding box center [503, 330] width 40 height 23
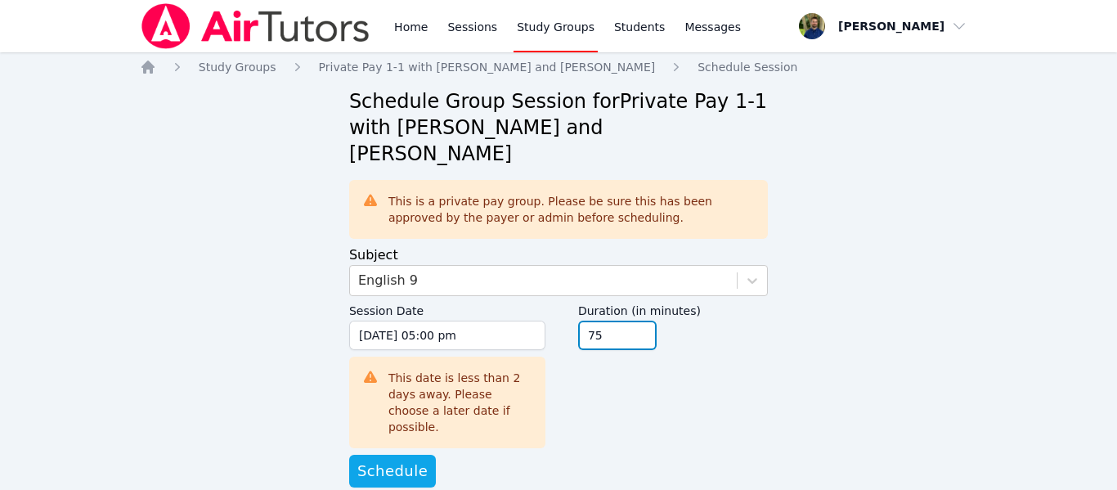
click at [638, 321] on input "75" at bounding box center [617, 335] width 79 height 29
type input "90"
click at [638, 321] on input "90" at bounding box center [617, 335] width 79 height 29
click at [385, 455] on button "Schedule" at bounding box center [392, 471] width 87 height 33
